Goal: Communication & Community: Ask a question

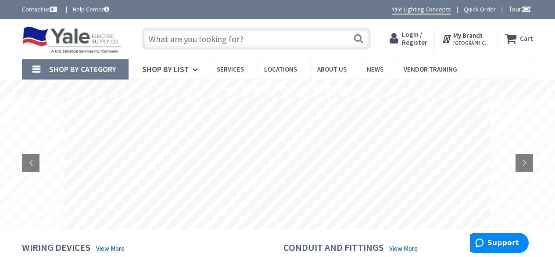
click at [34, 7] on link "Contact us" at bounding box center [40, 9] width 37 height 9
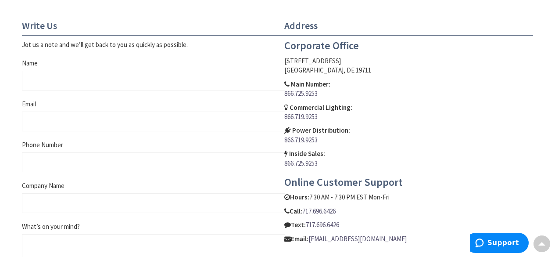
scroll to position [360, 0]
click at [49, 76] on input "Name" at bounding box center [153, 80] width 263 height 20
type input "David Horosko"
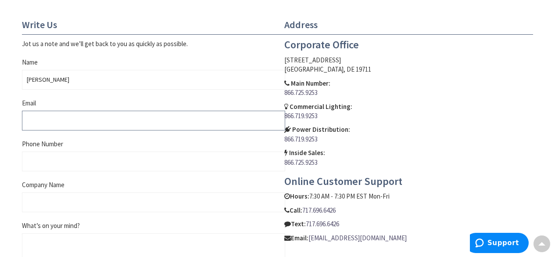
type input "info@oconnellselectric.com"
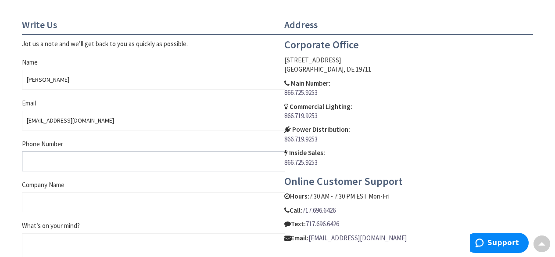
type input "5859242146"
type input "O'Connell Electric,Co"
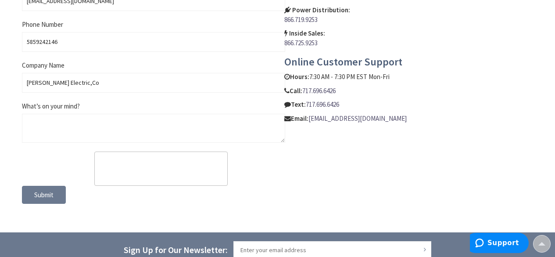
scroll to position [483, 0]
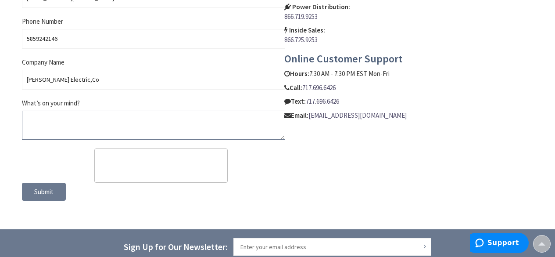
click at [38, 117] on textarea "What’s on your mind?" at bounding box center [153, 125] width 263 height 29
paste textarea "Hello Sales, We would like to purchase some items from your company. Before we …"
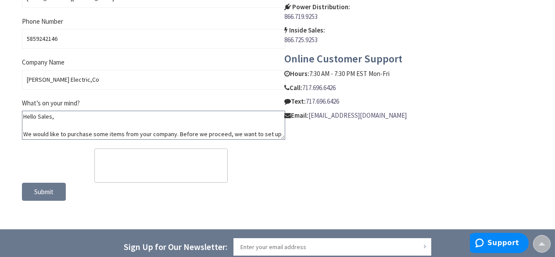
scroll to position [78, 0]
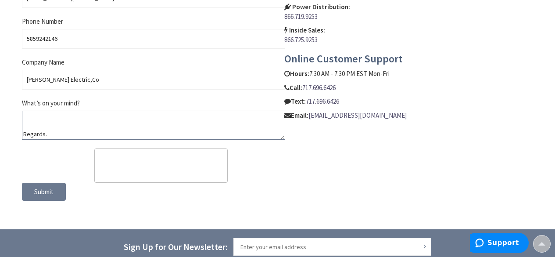
type textarea "Hello Sales, We would like to purchase some items from your company. Before we …"
click at [43, 191] on span "Submit" at bounding box center [43, 191] width 19 height 8
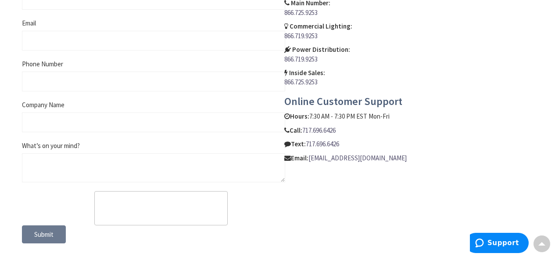
scroll to position [468, 0]
drag, startPoint x: 432, startPoint y: 154, endPoint x: 310, endPoint y: 158, distance: 121.7
click at [310, 158] on p "Email: [EMAIL_ADDRESS][DOMAIN_NAME]" at bounding box center [408, 158] width 249 height 9
copy link "[EMAIL_ADDRESS][DOMAIN_NAME]"
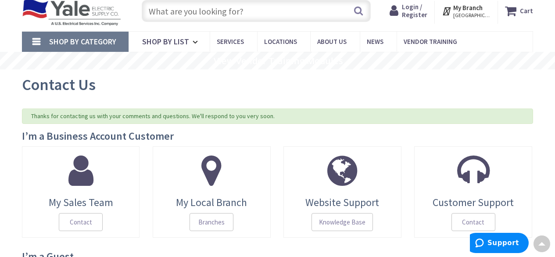
scroll to position [0, 0]
